Goal: Find specific page/section: Find specific page/section

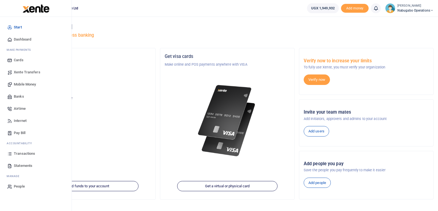
click at [25, 152] on span "Transactions" at bounding box center [24, 154] width 21 height 6
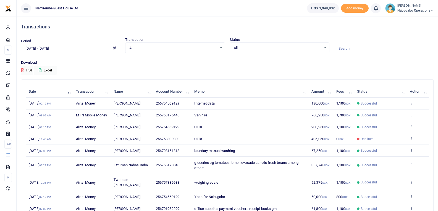
click at [389, 8] on img at bounding box center [390, 8] width 10 height 10
click at [405, 38] on link "Logout" at bounding box center [412, 40] width 44 height 8
